Goal: Task Accomplishment & Management: Complete application form

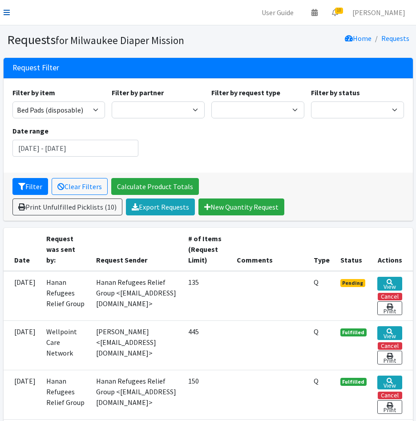
click at [5, 14] on icon at bounding box center [7, 12] width 6 height 7
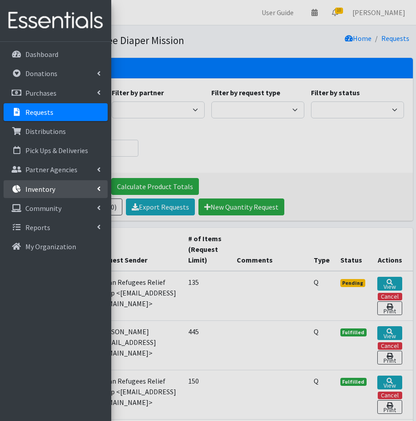
click at [26, 196] on link "Inventory" at bounding box center [56, 189] width 104 height 18
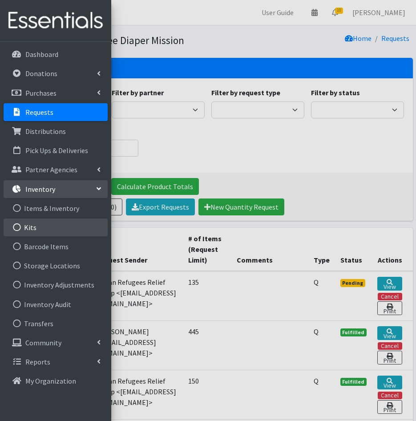
click at [34, 232] on link "Kits" at bounding box center [56, 228] width 104 height 18
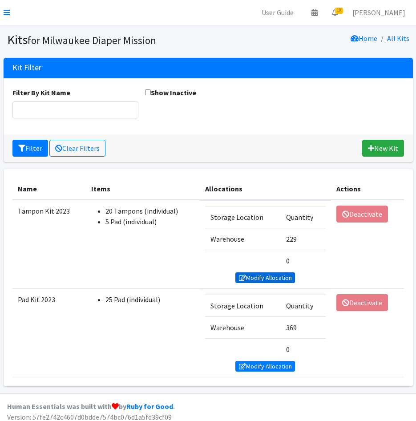
click at [256, 281] on link "Modify Allocation" at bounding box center [266, 278] width 60 height 11
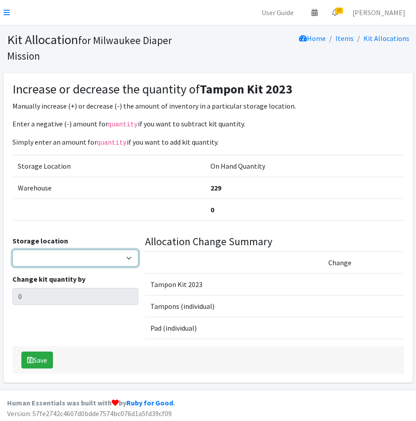
drag, startPoint x: 53, startPoint y: 258, endPoint x: 51, endPoint y: 267, distance: 9.1
click at [53, 258] on select "Warehouse" at bounding box center [75, 258] width 126 height 17
click at [12, 250] on select "Warehouse" at bounding box center [75, 258] width 126 height 17
drag, startPoint x: 46, startPoint y: 260, endPoint x: 43, endPoint y: 267, distance: 7.2
click at [46, 260] on select "Warehouse" at bounding box center [75, 258] width 126 height 17
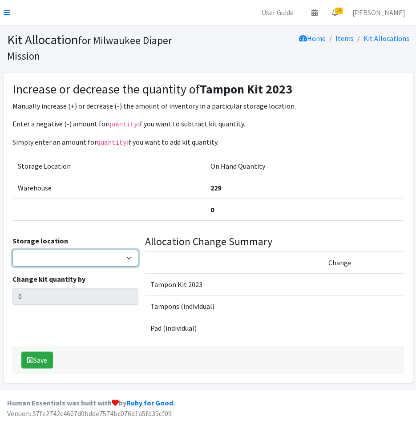
select select "126"
click at [12, 250] on select "Warehouse" at bounding box center [75, 258] width 126 height 17
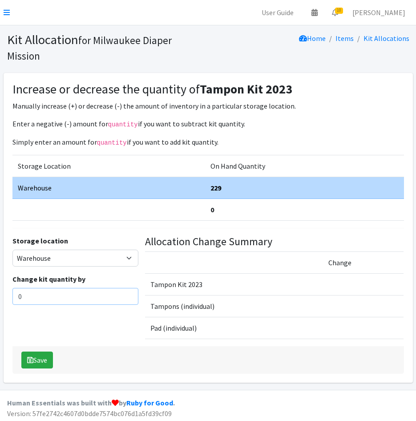
drag, startPoint x: 0, startPoint y: 298, endPoint x: 10, endPoint y: 270, distance: 29.6
click at [0, 297] on html "User Guide 0 Pick-ups remaining this week View Calendar 10 10 Requests 0 Partne…" at bounding box center [208, 212] width 416 height 424
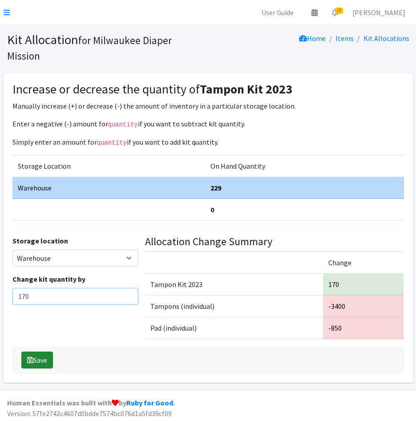
type input "170"
click at [46, 362] on button "Save" at bounding box center [37, 360] width 32 height 17
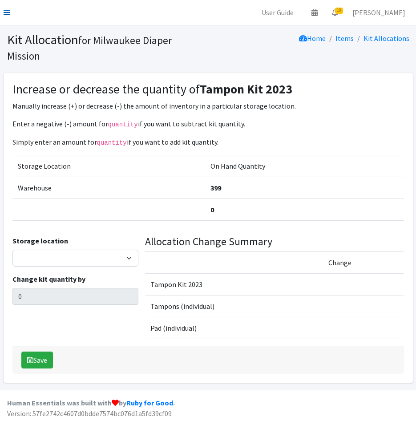
click at [6, 9] on icon at bounding box center [7, 12] width 6 height 7
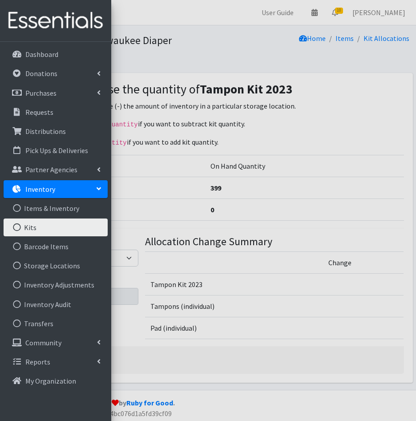
click at [48, 230] on link "Kits" at bounding box center [56, 228] width 104 height 18
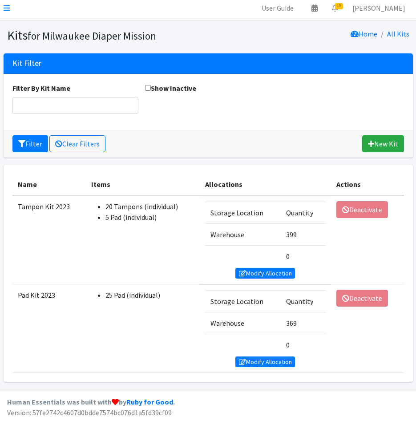
scroll to position [6, 0]
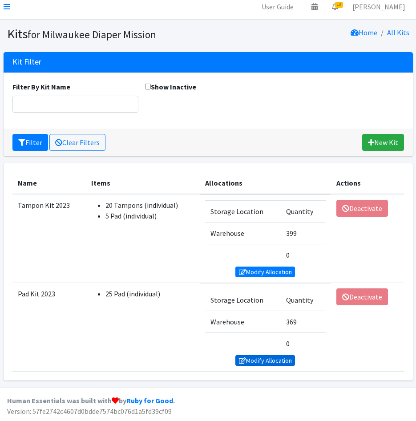
click at [274, 360] on link "Modify Allocation" at bounding box center [266, 360] width 60 height 11
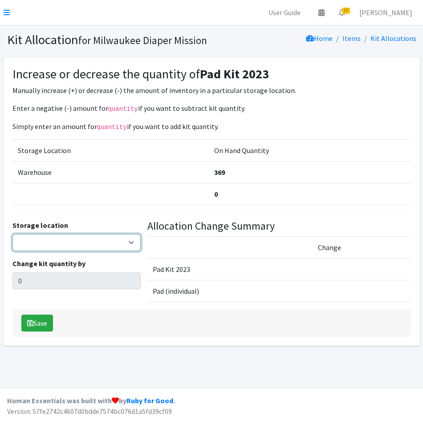
click at [62, 240] on select "Warehouse" at bounding box center [76, 242] width 128 height 17
select select "126"
click at [12, 234] on select "Warehouse" at bounding box center [76, 242] width 128 height 17
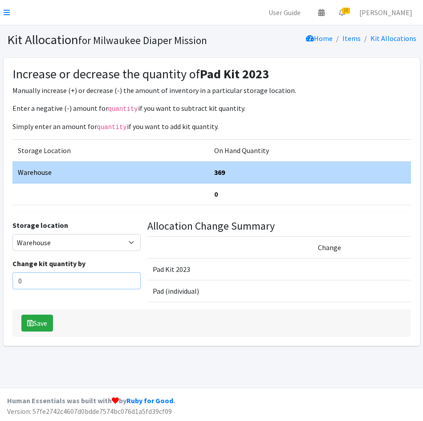
drag, startPoint x: -2, startPoint y: 280, endPoint x: -29, endPoint y: 279, distance: 27.6
click at [0, 279] on html "User Guide 0 Pick-ups remaining this week View Calendar 10 10 Requests 0 Partne…" at bounding box center [211, 210] width 423 height 421
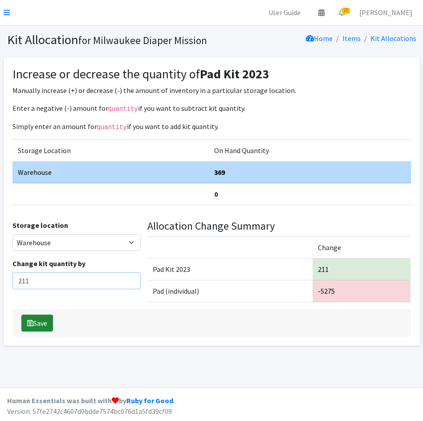
type input "211"
click at [35, 325] on button "Save" at bounding box center [37, 323] width 32 height 17
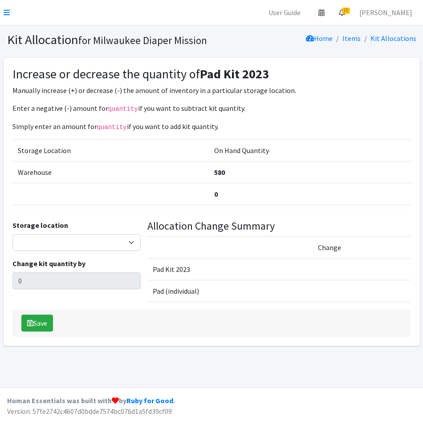
drag, startPoint x: 373, startPoint y: 16, endPoint x: 367, endPoint y: 11, distance: 7.9
click at [352, 15] on link "10" at bounding box center [342, 13] width 20 height 18
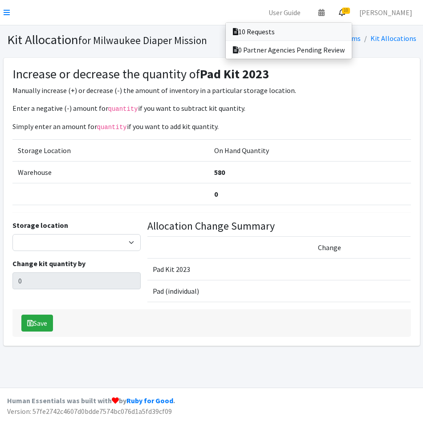
click at [282, 34] on link "10 Requests" at bounding box center [289, 32] width 126 height 18
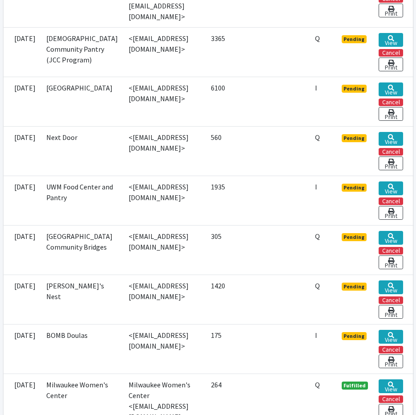
scroll to position [401, 0]
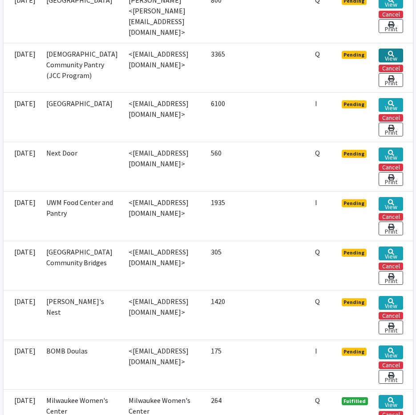
click at [403, 49] on link "View" at bounding box center [391, 56] width 24 height 14
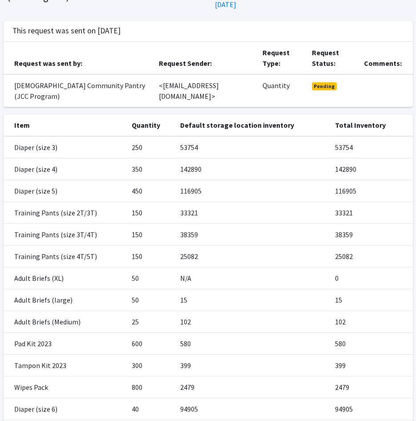
scroll to position [127, 0]
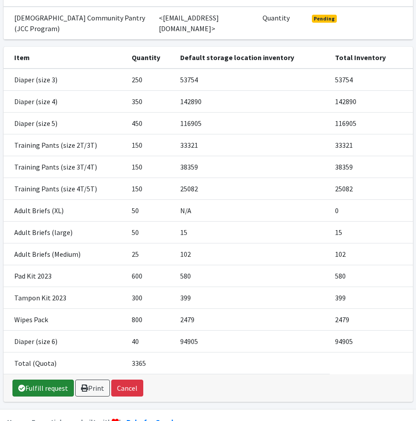
click at [33, 380] on link "Fulfill request" at bounding box center [42, 388] width 61 height 17
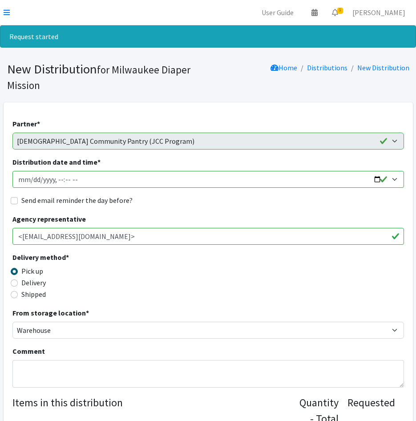
click at [33, 181] on input "Distribution date and time *" at bounding box center [208, 179] width 392 height 17
click at [31, 177] on input "Distribution date and time *" at bounding box center [208, 179] width 392 height 17
type input "2025-08-19T10:00"
click at [12, 198] on input "Send email reminder the day before?" at bounding box center [14, 200] width 7 height 7
checkbox input "true"
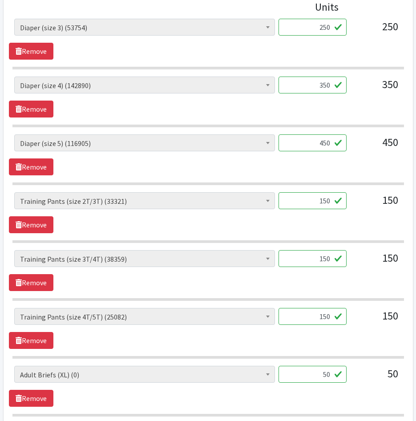
scroll to position [356, 0]
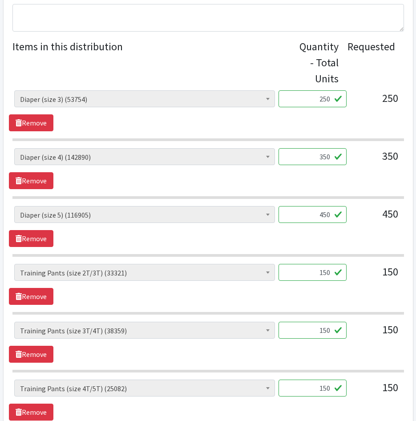
drag, startPoint x: 318, startPoint y: 102, endPoint x: 322, endPoint y: 105, distance: 4.8
click at [318, 102] on input "250" at bounding box center [313, 98] width 68 height 17
type input "6250"
drag, startPoint x: 329, startPoint y: 159, endPoint x: 353, endPoint y: 161, distance: 24.2
click at [353, 161] on div "AIO's (Newborn) (26) AIO's (Sized) (58) Adult Briefs (Medium) (102) Adult Brief…" at bounding box center [208, 160] width 388 height 24
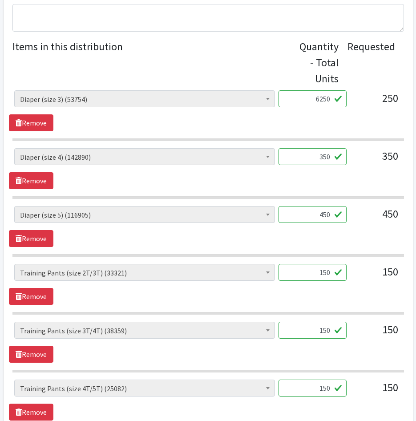
type input "2"
type input "5000"
drag, startPoint x: 311, startPoint y: 218, endPoint x: 364, endPoint y: 219, distance: 53.4
click at [364, 219] on div "AIO's (Newborn) (26) AIO's (Sized) (58) Adult Briefs (Medium) (102) Adult Brief…" at bounding box center [208, 218] width 388 height 24
type input "5000"
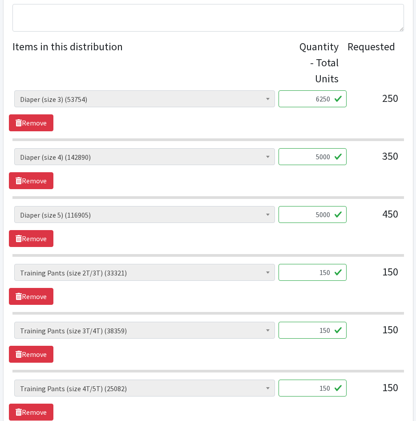
drag, startPoint x: 306, startPoint y: 266, endPoint x: 390, endPoint y: 289, distance: 87.6
click at [390, 289] on div "AIO's (Newborn) (26) AIO's (Sized) (58) Adult Briefs (Medium) (102) Adult Brief…" at bounding box center [208, 284] width 399 height 41
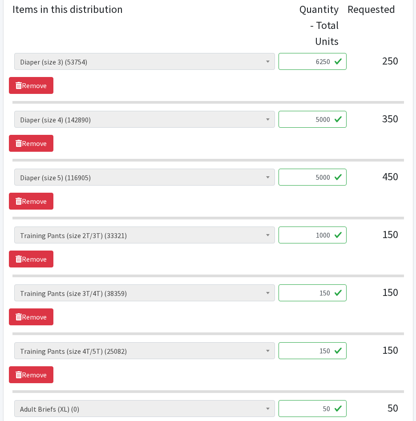
scroll to position [445, 0]
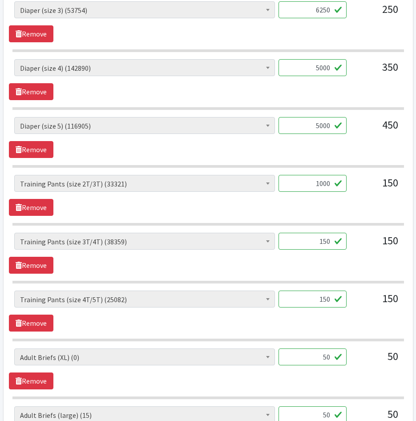
type input "1000"
click at [322, 234] on input "150" at bounding box center [313, 241] width 68 height 17
drag, startPoint x: 316, startPoint y: 240, endPoint x: 371, endPoint y: 243, distance: 55.3
click at [371, 243] on div "AIO's (Newborn) (26) AIO's (Sized) (58) Adult Briefs (Medium) (102) Adult Brief…" at bounding box center [208, 245] width 388 height 24
type input "1000"
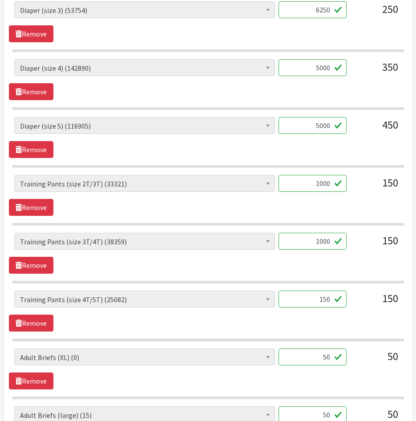
drag, startPoint x: 314, startPoint y: 306, endPoint x: 384, endPoint y: 302, distance: 70.4
click at [384, 302] on div "AIO's (Newborn) (26) AIO's (Sized) (58) Adult Briefs (Medium) (102) Adult Brief…" at bounding box center [208, 303] width 388 height 24
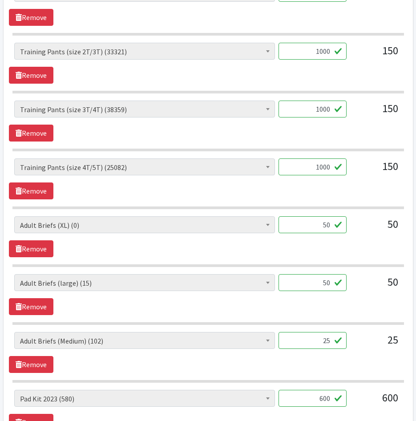
scroll to position [579, 0]
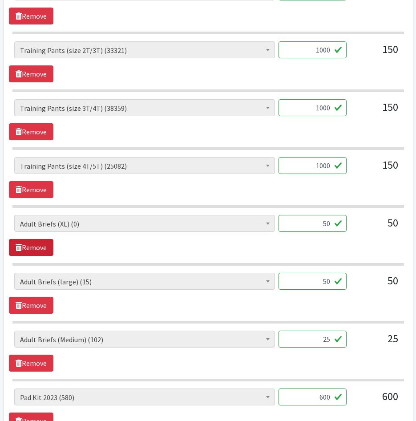
type input "1000"
click at [24, 250] on link "Remove" at bounding box center [31, 247] width 45 height 17
drag, startPoint x: 330, startPoint y: 226, endPoint x: 367, endPoint y: 226, distance: 37.9
click at [367, 226] on div "AIO's (Newborn) (26) AIO's (Sized) (58) Adult Briefs (Medium) (102) Adult Brief…" at bounding box center [208, 227] width 388 height 24
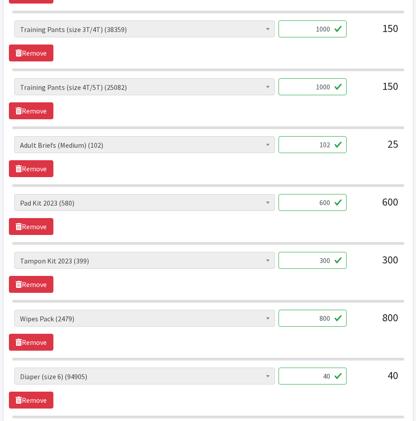
scroll to position [668, 0]
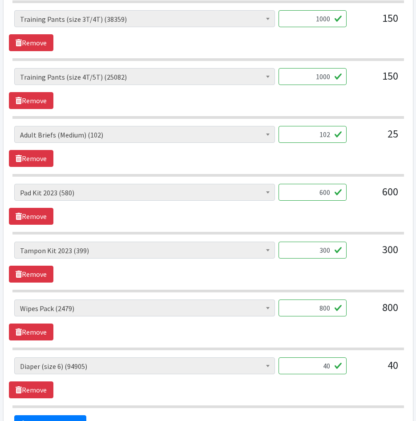
type input "102"
drag, startPoint x: 322, startPoint y: 198, endPoint x: 315, endPoint y: 197, distance: 7.2
click at [315, 197] on input "600" at bounding box center [313, 192] width 68 height 17
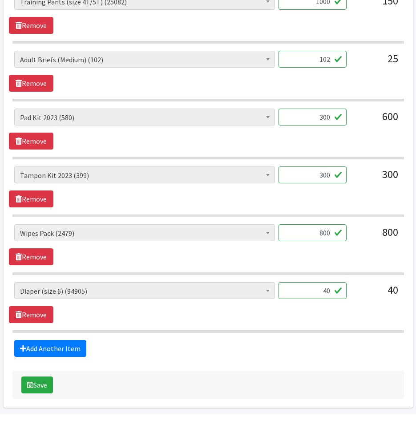
scroll to position [757, 0]
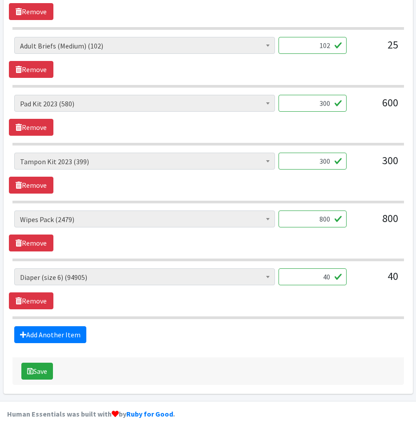
type input "300"
drag, startPoint x: 329, startPoint y: 285, endPoint x: 335, endPoint y: 285, distance: 6.7
click at [335, 285] on input "40" at bounding box center [313, 277] width 68 height 17
type input "1000"
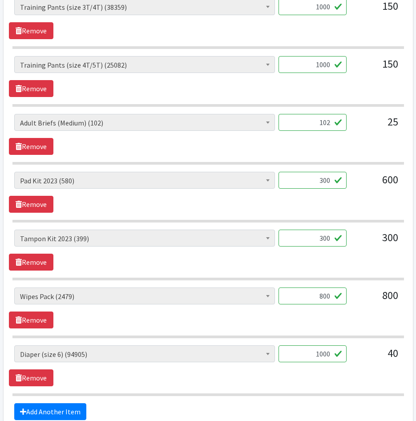
scroll to position [770, 0]
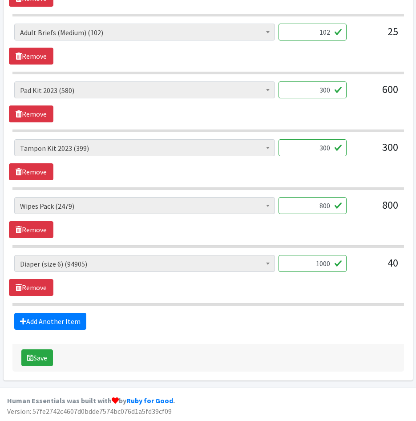
drag, startPoint x: 323, startPoint y: 209, endPoint x: 313, endPoint y: 209, distance: 10.2
click at [313, 209] on input "800" at bounding box center [313, 205] width 68 height 17
type input "400"
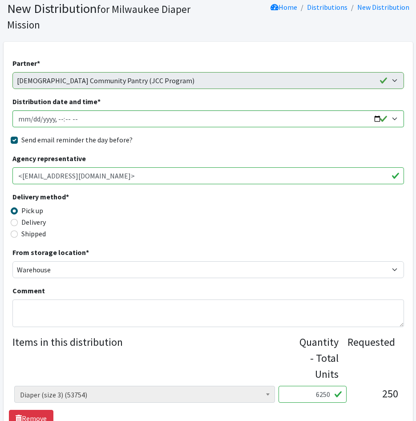
scroll to position [0, 0]
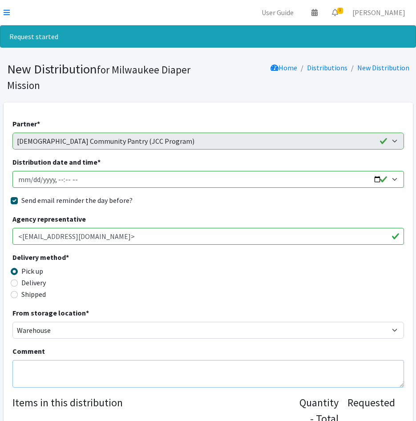
click at [58, 374] on textarea "Comment" at bounding box center [208, 374] width 392 height 28
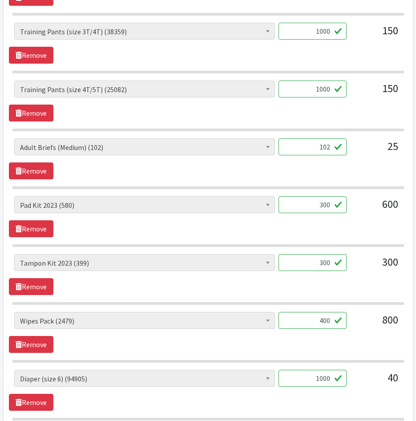
scroll to position [770, 0]
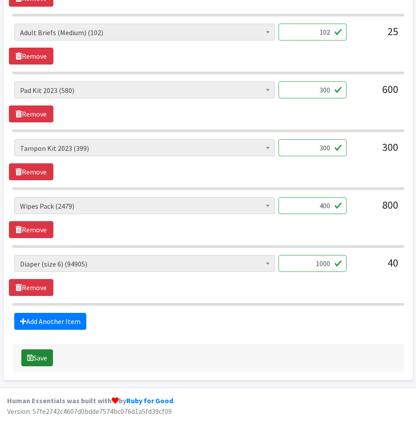
type textarea "+1 NB Cloth Kit"
click at [42, 357] on button "Save" at bounding box center [37, 358] width 32 height 17
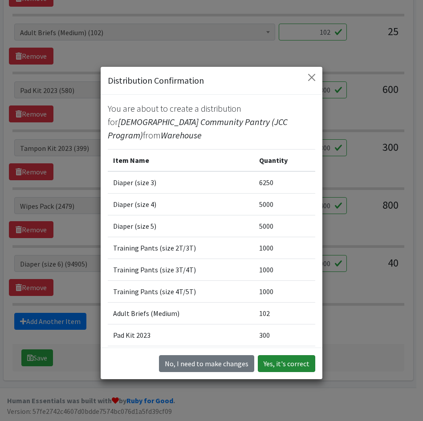
click at [277, 363] on button "Yes, it's correct" at bounding box center [286, 363] width 57 height 17
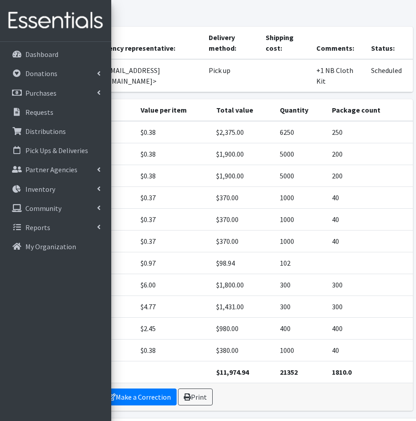
scroll to position [106, 0]
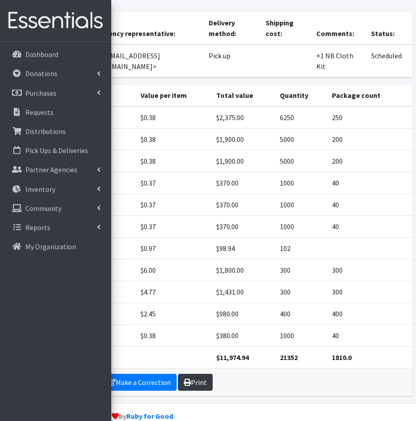
click at [196, 374] on link "Print" at bounding box center [195, 382] width 35 height 17
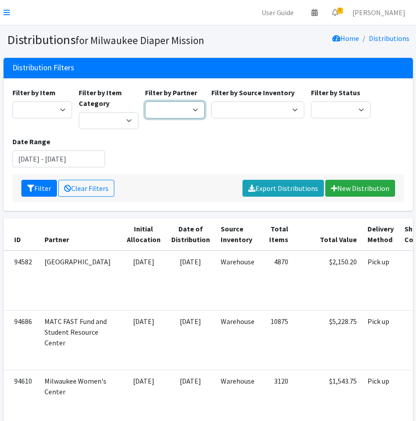
click at [166, 114] on select "[GEOGRAPHIC_DATA] BOMB Doulas Camp Reunite Cathedral Center, Inc [DEMOGRAPHIC_D…" at bounding box center [175, 110] width 60 height 17
select select "1458"
click at [145, 102] on select "[GEOGRAPHIC_DATA] BOMB Doulas Camp Reunite Cathedral Center, Inc [DEMOGRAPHIC_D…" at bounding box center [175, 110] width 60 height 17
click at [33, 190] on icon "submit" at bounding box center [30, 188] width 7 height 7
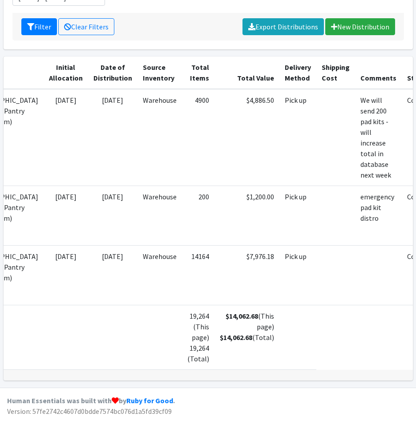
scroll to position [0, 85]
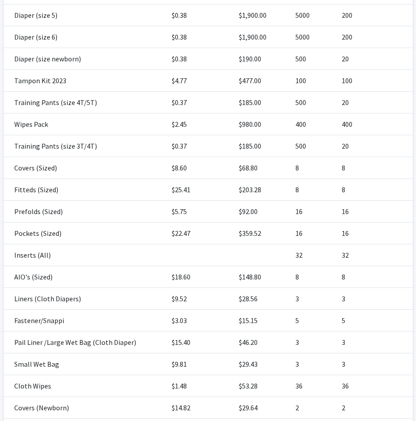
scroll to position [339, 0]
